Goal: Find contact information: Find contact information

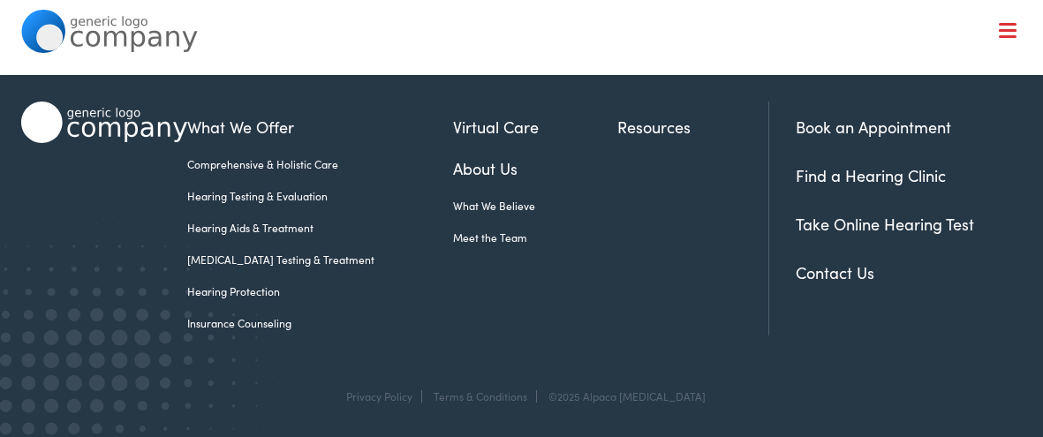
drag, startPoint x: 0, startPoint y: 0, endPoint x: 702, endPoint y: 285, distance: 757.8
click at [702, 285] on div "What We Offer Comprehensive & Holistic Care Hearing Testing & Evaluation Hearin…" at bounding box center [521, 214] width 1001 height 349
click at [125, 271] on div at bounding box center [104, 219] width 167 height 234
click at [1024, 308] on footer "What We Offer Comprehensive & Holistic Care Hearing Testing & Evaluation Hearin…" at bounding box center [521, 239] width 1043 height 398
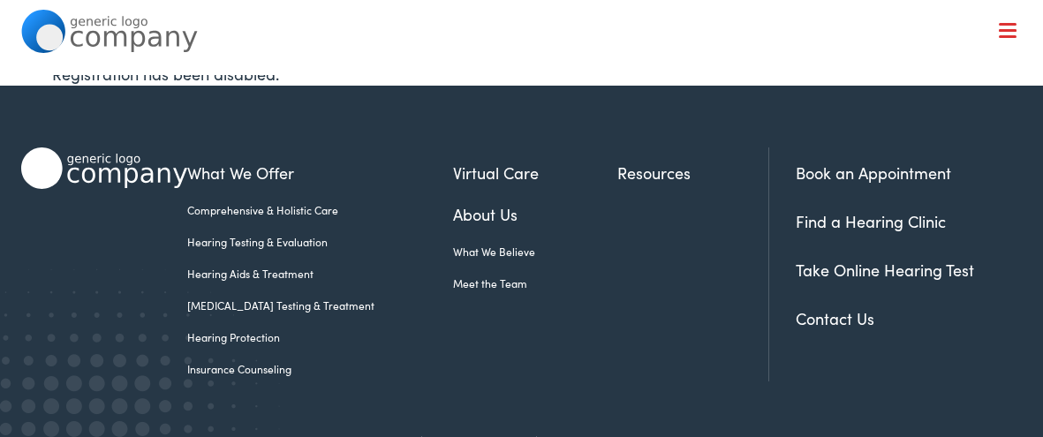
click at [825, 321] on link "Contact Us" at bounding box center [835, 318] width 79 height 22
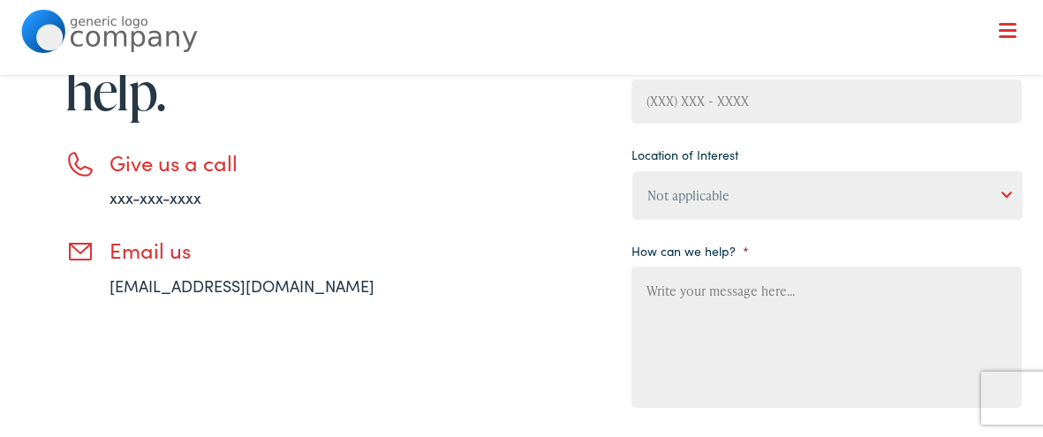
scroll to position [380, 0]
click at [188, 193] on link "xxx-xxx-xxxx" at bounding box center [156, 196] width 92 height 22
